Goal: Use online tool/utility: Utilize a website feature to perform a specific function

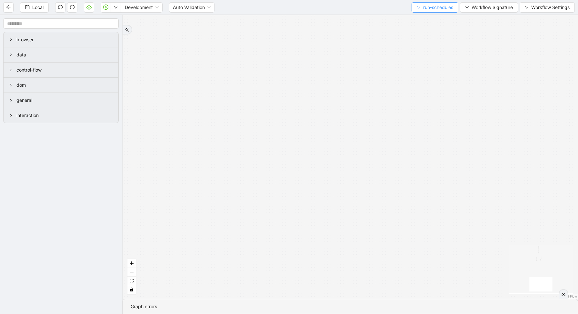
click at [439, 8] on span "run-schedules" at bounding box center [438, 7] width 30 height 7
click at [435, 21] on span "Select" at bounding box center [432, 19] width 37 height 7
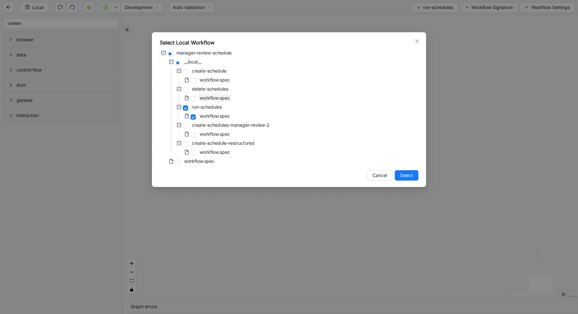
click at [204, 97] on span "workflow.spec" at bounding box center [215, 97] width 30 height 5
click at [404, 178] on span "Select" at bounding box center [406, 175] width 13 height 7
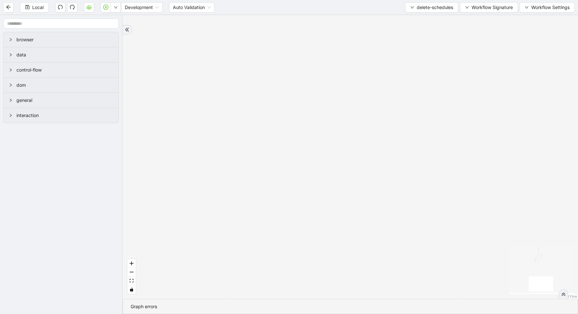
drag, startPoint x: 336, startPoint y: 216, endPoint x: 335, endPoint y: 244, distance: 28.4
click at [336, 243] on div "loopFrom has_cancel fallback is_required_schedule has_next_row fallback has_nex…" at bounding box center [350, 157] width 455 height 284
drag, startPoint x: 234, startPoint y: 74, endPoint x: 265, endPoint y: 314, distance: 242.4
click at [264, 314] on section "loopFrom has_cancel fallback is_required_schedule has_next_row fallback has_nex…" at bounding box center [350, 164] width 455 height 299
drag, startPoint x: 273, startPoint y: 262, endPoint x: 270, endPoint y: 314, distance: 51.7
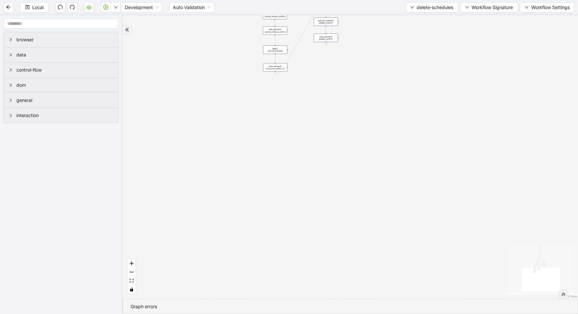
click at [272, 314] on section "loopFrom has_cancel fallback is_required_schedule has_next_row fallback has_nex…" at bounding box center [350, 164] width 455 height 299
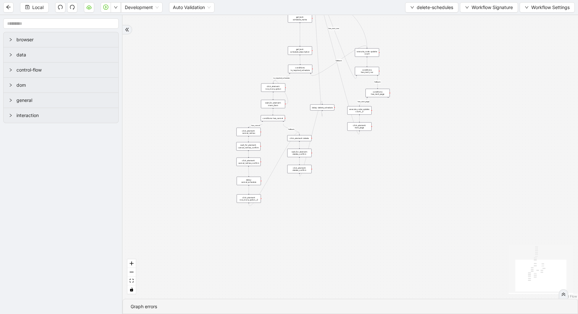
drag, startPoint x: 339, startPoint y: 76, endPoint x: 305, endPoint y: 266, distance: 193.3
click at [306, 265] on div "loopFrom has_cancel fallback is_required_schedule has_next_row fallback has_nex…" at bounding box center [350, 157] width 455 height 284
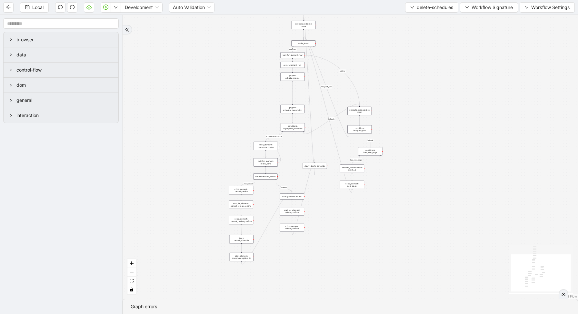
click at [294, 129] on div "conditions: is_required_schedule" at bounding box center [293, 127] width 24 height 8
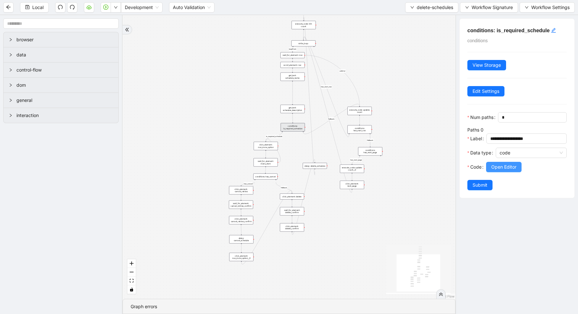
click at [513, 169] on span "Open Editor" at bounding box center [503, 167] width 25 height 7
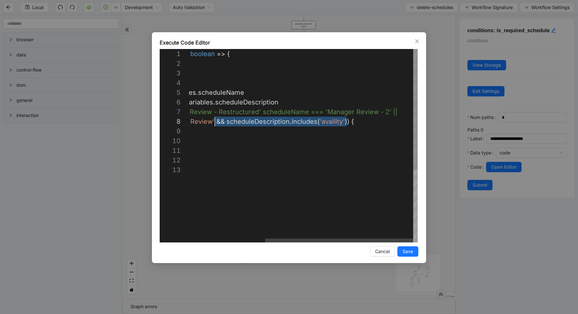
scroll to position [68, 143]
drag, startPoint x: 347, startPoint y: 122, endPoint x: 215, endPoint y: 122, distance: 131.9
type textarea "**********"
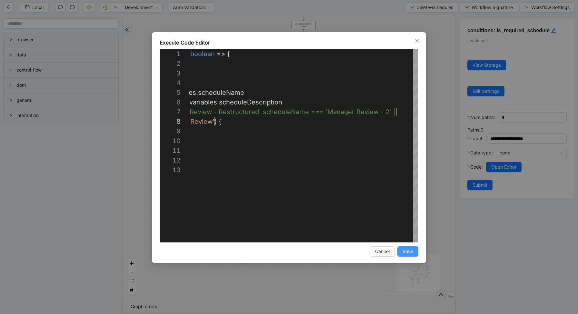
click at [406, 249] on span "Save" at bounding box center [408, 251] width 11 height 7
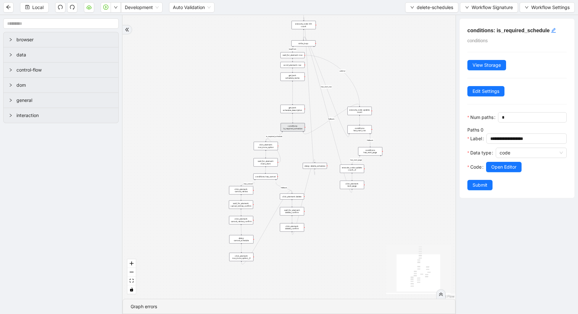
click at [477, 187] on span "Submit" at bounding box center [480, 185] width 15 height 7
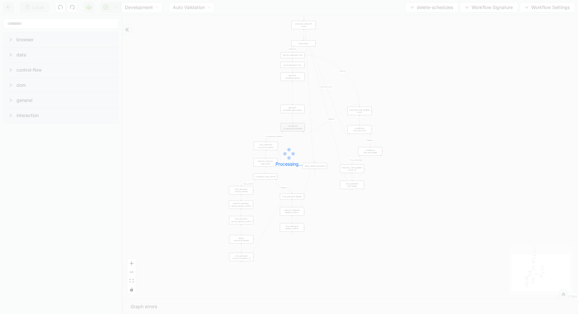
click at [115, 8] on div "Local Development Auto Validation delete-schedules Workflow Signature Workflow …" at bounding box center [289, 157] width 578 height 314
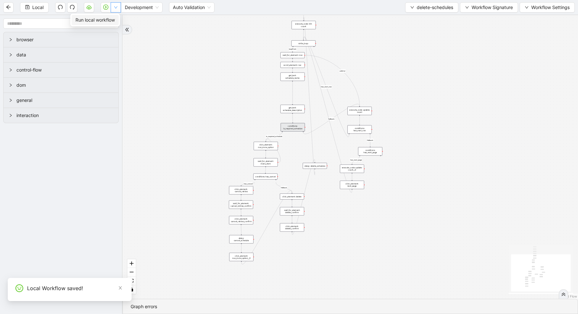
click at [118, 5] on button "button" at bounding box center [116, 7] width 10 height 10
click at [116, 16] on li "Run local workflow" at bounding box center [95, 20] width 47 height 10
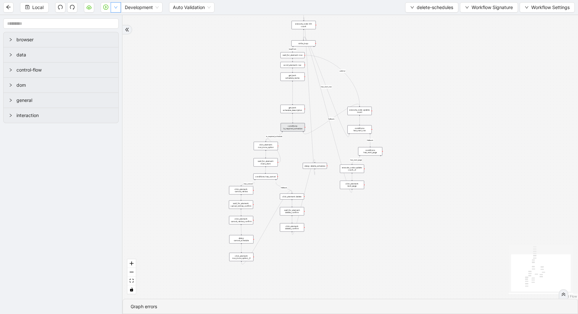
click at [113, 7] on button "button" at bounding box center [116, 7] width 10 height 10
click at [113, 19] on span "Run local workflow" at bounding box center [94, 19] width 39 height 7
click at [419, 10] on span "delete-schedules" at bounding box center [435, 7] width 36 height 7
click at [417, 19] on span "Select" at bounding box center [430, 19] width 44 height 7
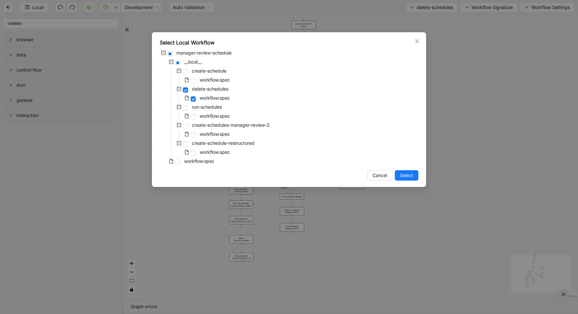
click at [197, 81] on div "workflow.spec" at bounding box center [196, 80] width 72 height 9
click at [206, 81] on span "workflow.spec" at bounding box center [215, 79] width 30 height 5
click at [405, 173] on span "Select" at bounding box center [406, 175] width 13 height 7
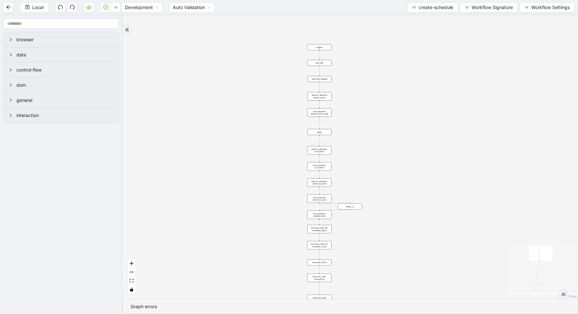
drag, startPoint x: 346, startPoint y: 253, endPoint x: 333, endPoint y: 174, distance: 79.9
click at [333, 175] on div "loopFrom exitFrom fallback enable_retry has_error is_selected fallback create_s…" at bounding box center [350, 157] width 455 height 284
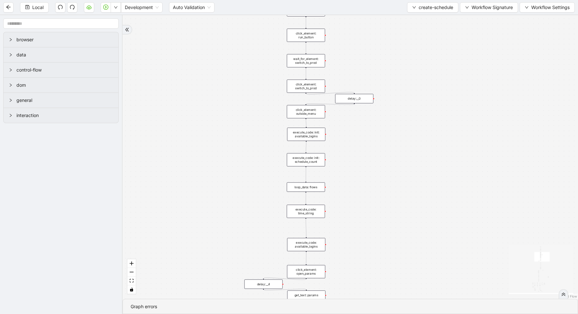
click at [307, 189] on div "loop_data: flows" at bounding box center [306, 187] width 38 height 9
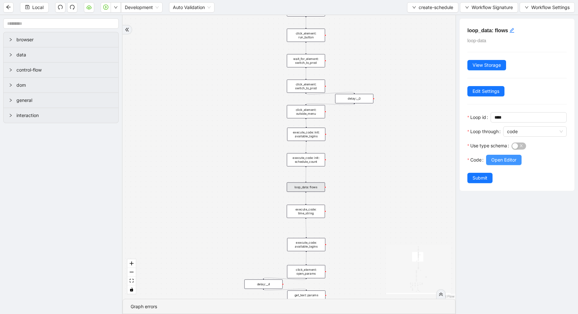
click at [498, 158] on span "Open Editor" at bounding box center [503, 159] width 25 height 7
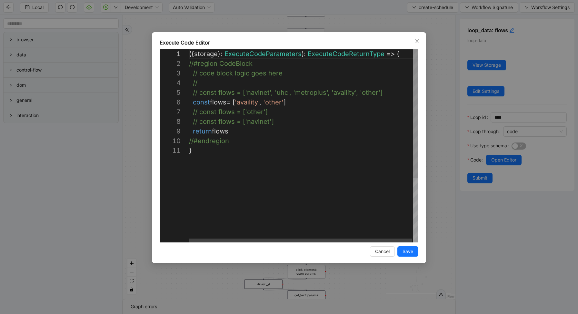
click at [401, 93] on div "({ storage }: ExecuteCodeParameters ): ExecuteCodeReturnType => { //#region Cod…" at bounding box center [304, 194] width 230 height 290
click at [357, 104] on div "( { storage } : ExecuteCodeParameters ): ExecuteCodeReturnType => { //#region C…" at bounding box center [304, 194] width 230 height 290
type textarea "**********"
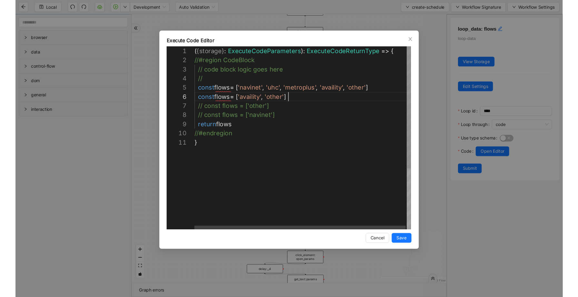
scroll to position [48, 106]
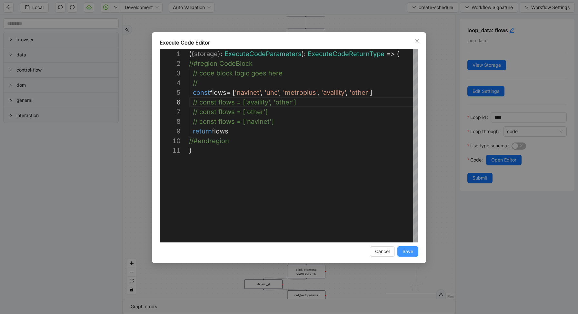
click at [410, 250] on span "Save" at bounding box center [408, 251] width 11 height 7
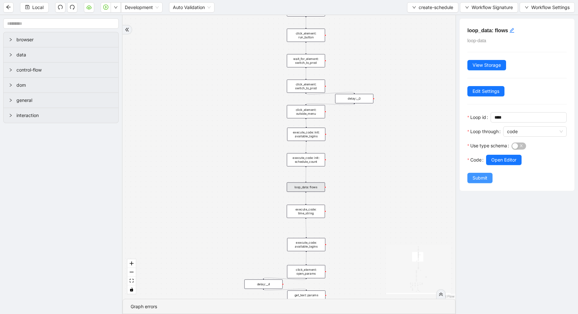
click at [480, 180] on span "Submit" at bounding box center [480, 178] width 15 height 7
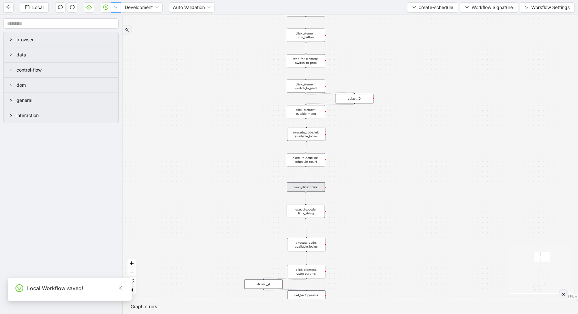
click at [117, 9] on button "button" at bounding box center [116, 7] width 10 height 10
click at [114, 15] on li "Run local workflow" at bounding box center [95, 20] width 47 height 10
